Goal: Submit feedback/report problem

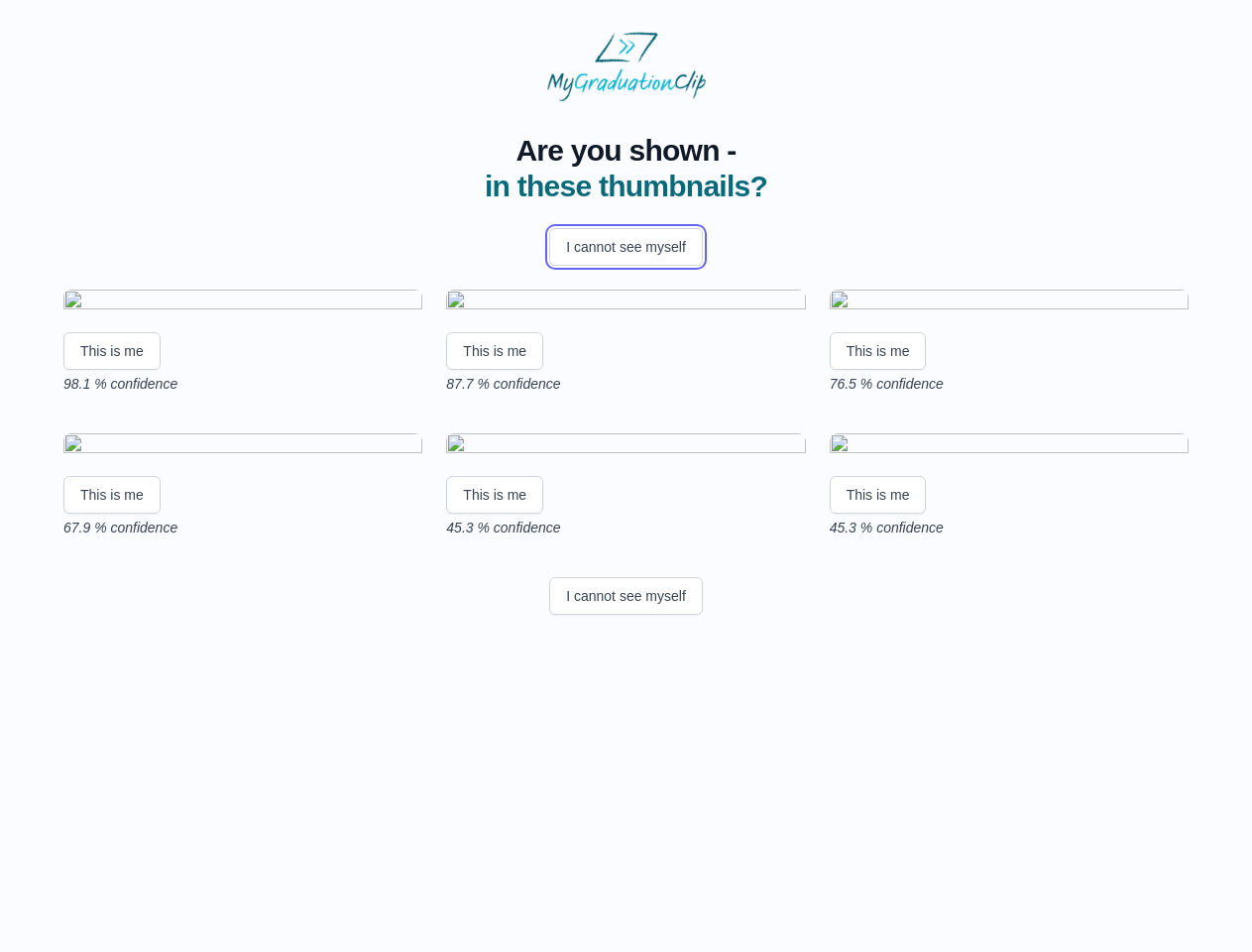
click at [626, 247] on button "I cannot see myself" at bounding box center [626, 247] width 154 height 38
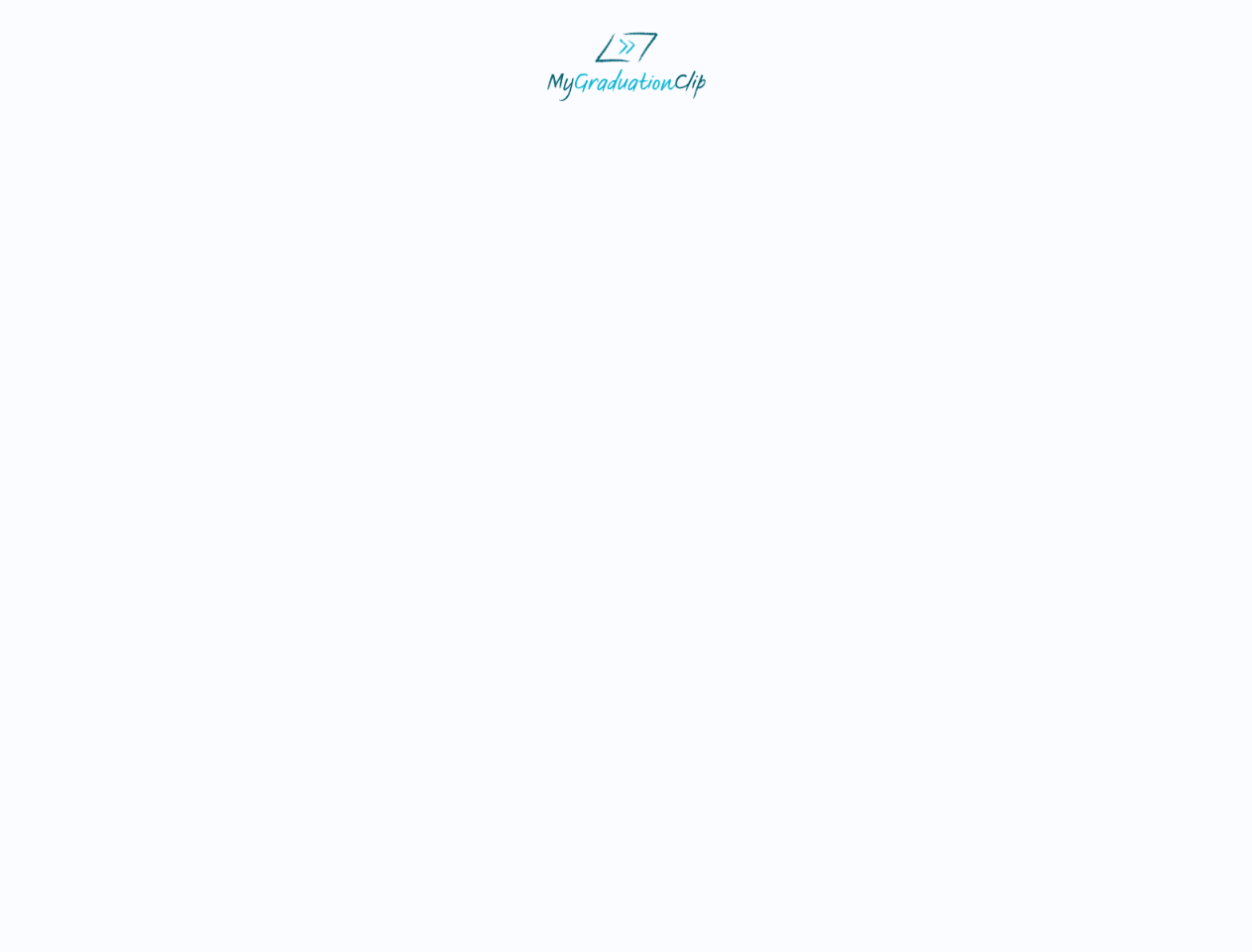
click at [112, 133] on html at bounding box center [626, 66] width 1252 height 133
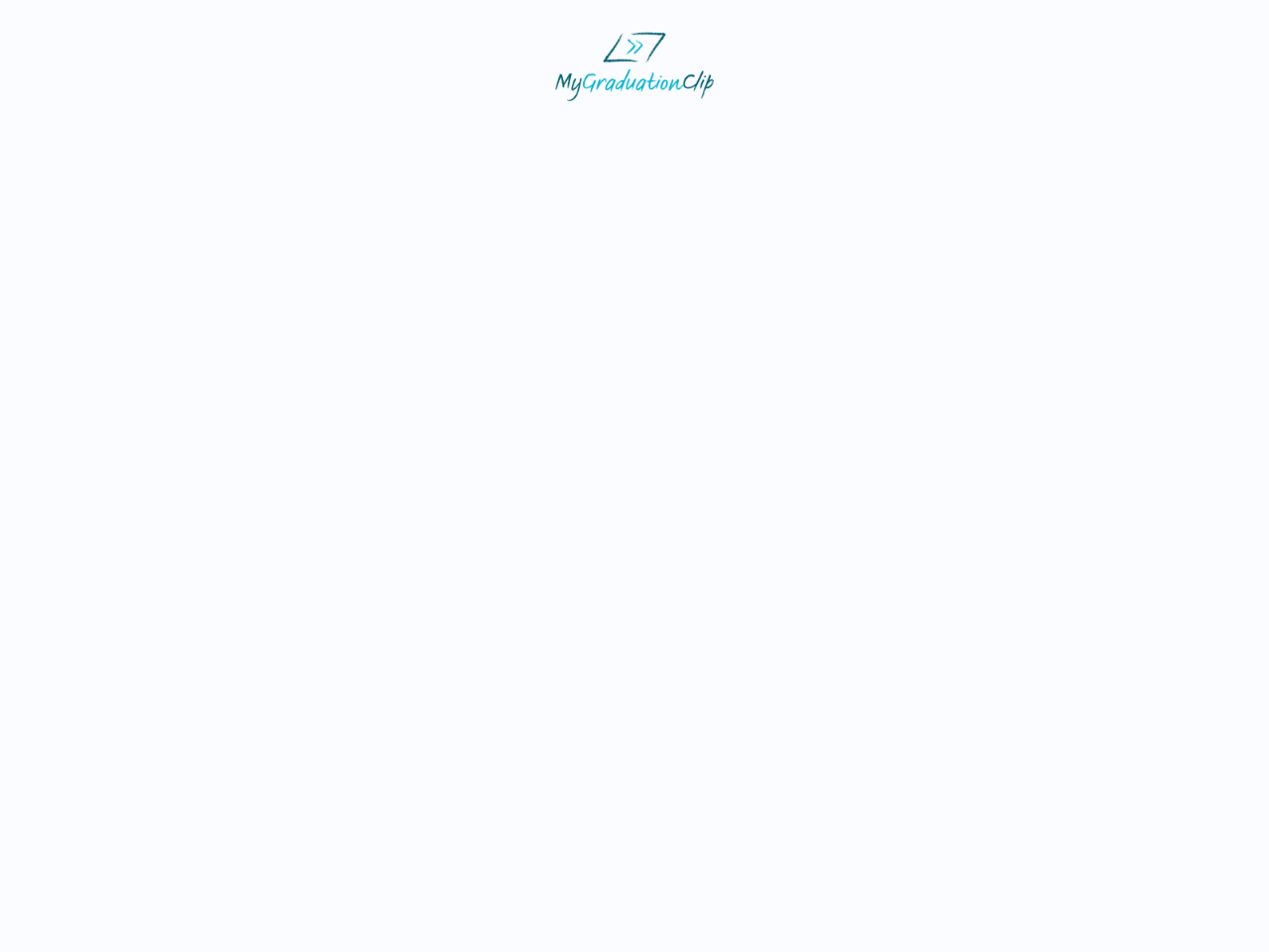
click at [498, 133] on html at bounding box center [634, 66] width 1269 height 133
click at [884, 133] on html at bounding box center [634, 66] width 1269 height 133
click at [112, 133] on html at bounding box center [634, 66] width 1269 height 133
click at [498, 133] on html at bounding box center [634, 66] width 1269 height 133
click at [884, 133] on html at bounding box center [634, 66] width 1269 height 133
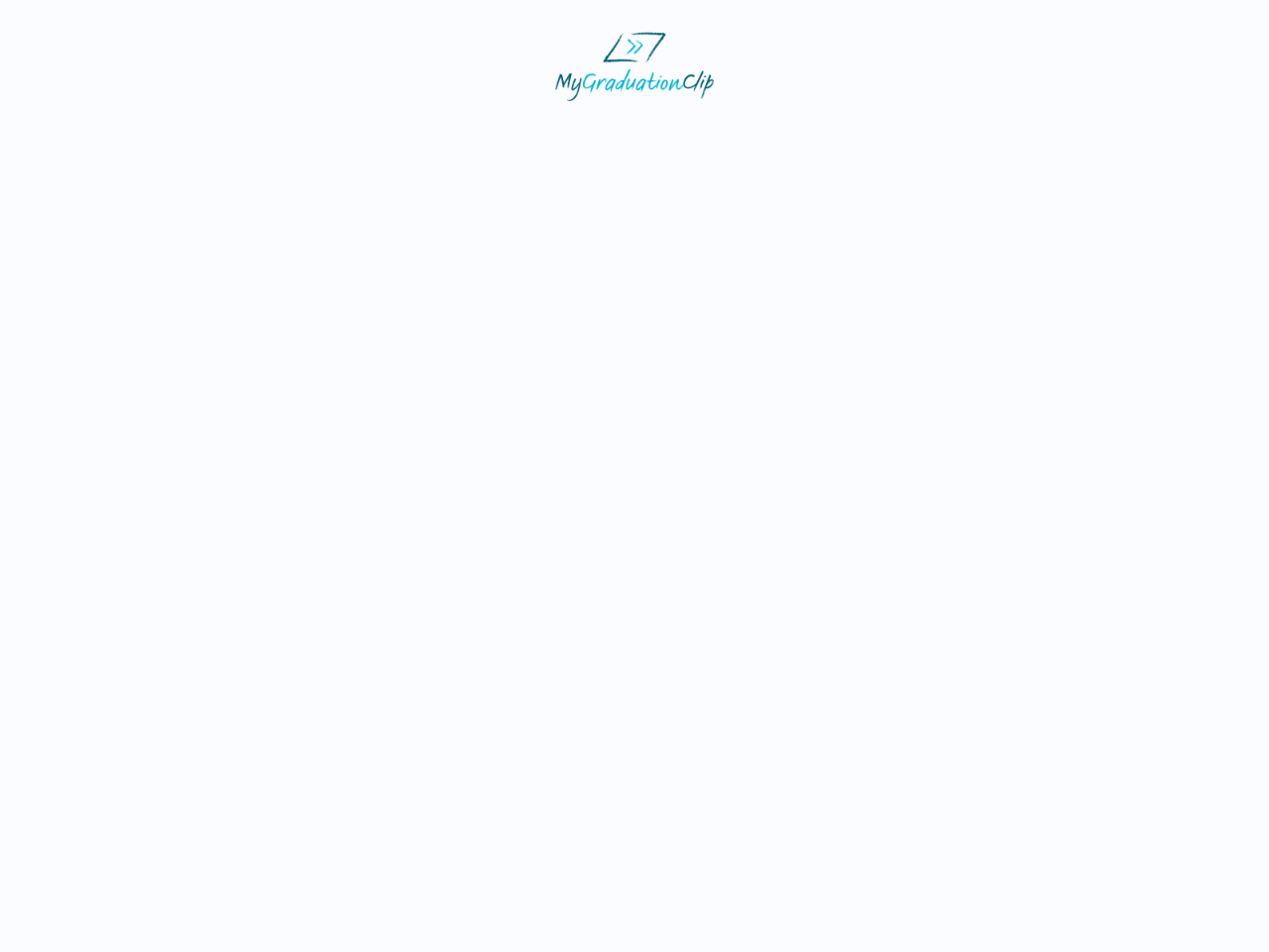
click at [626, 133] on html at bounding box center [634, 66] width 1269 height 133
